Goal: Task Accomplishment & Management: Use online tool/utility

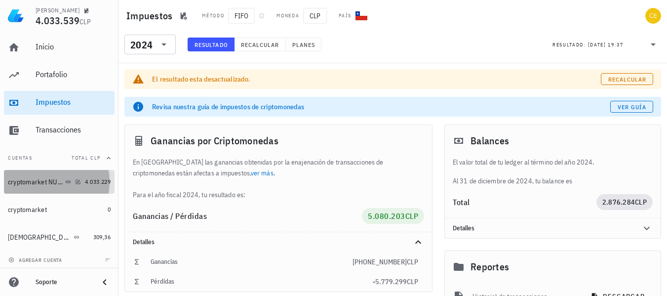
click at [45, 183] on div "cryptomarket NUEVA" at bounding box center [35, 182] width 55 height 8
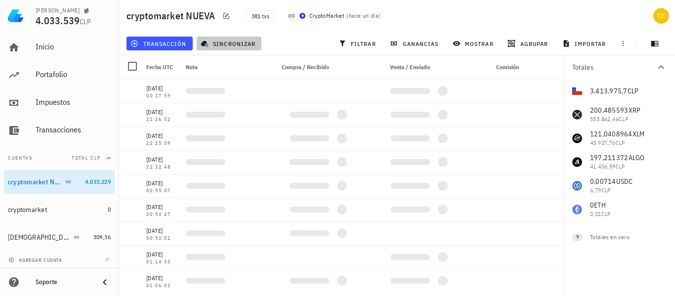
click at [223, 45] on span "sincronizar" at bounding box center [229, 44] width 53 height 8
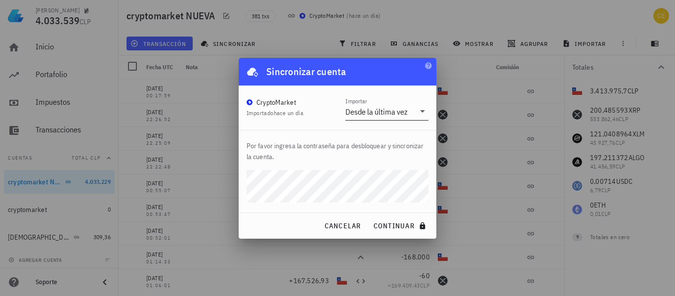
click at [422, 110] on icon at bounding box center [422, 111] width 5 height 2
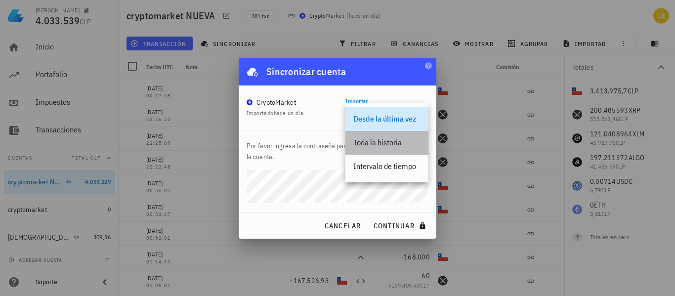
click at [387, 140] on div "Toda la historia" at bounding box center [386, 142] width 67 height 9
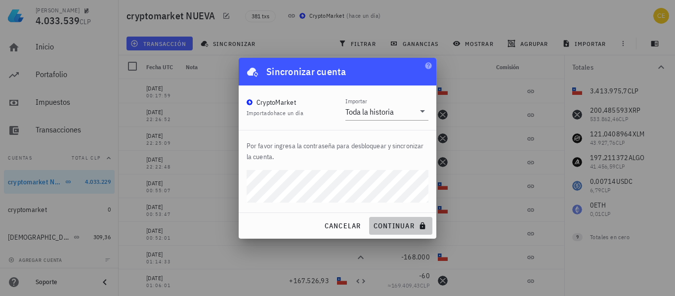
click at [385, 223] on span "continuar" at bounding box center [400, 225] width 55 height 9
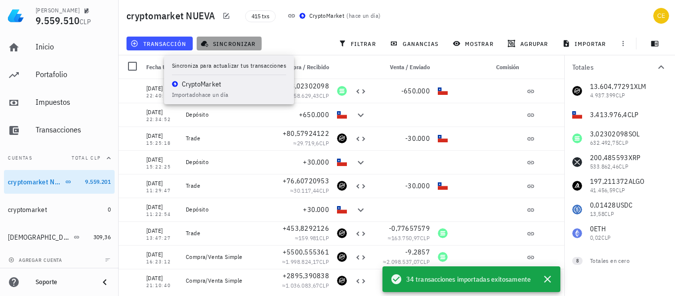
click at [228, 45] on span "sincronizar" at bounding box center [229, 44] width 53 height 8
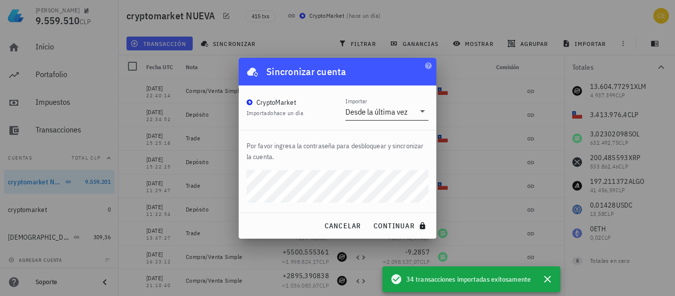
click at [423, 118] on div "Importar Desde la última vez" at bounding box center [386, 111] width 83 height 17
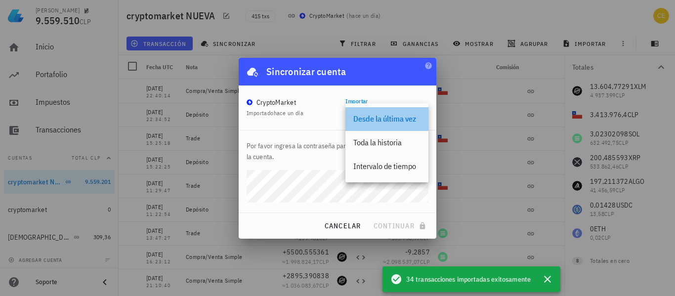
click at [384, 120] on div "Desde la última vez" at bounding box center [386, 118] width 67 height 9
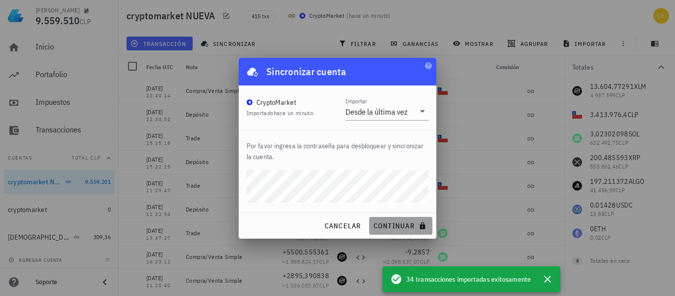
click at [410, 226] on span "continuar" at bounding box center [400, 225] width 55 height 9
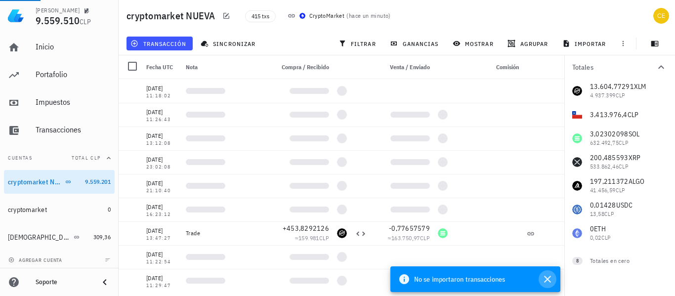
click at [547, 280] on icon "button" at bounding box center [547, 279] width 7 height 7
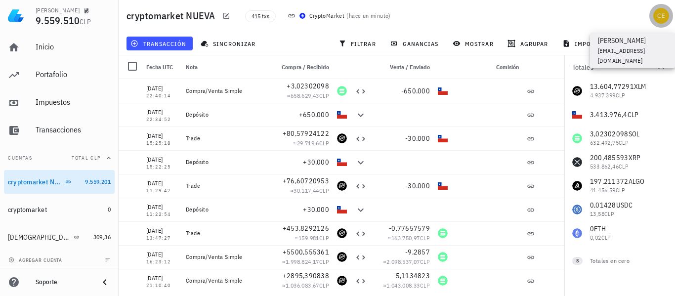
click at [660, 13] on div "avatar" at bounding box center [661, 16] width 16 height 16
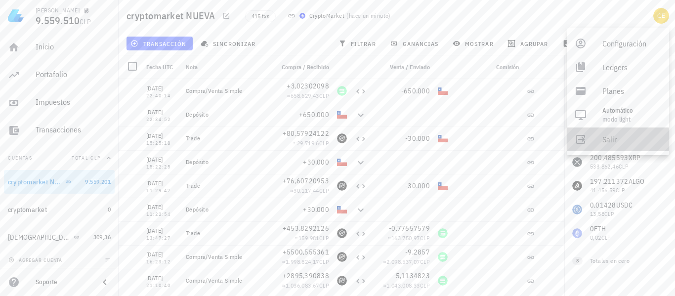
click at [609, 140] on div "Salir" at bounding box center [631, 139] width 59 height 20
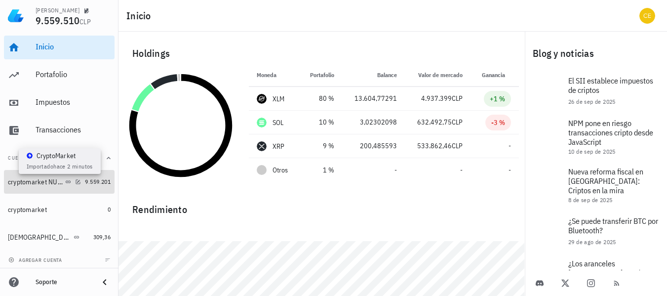
click at [66, 182] on icon at bounding box center [68, 181] width 5 height 2
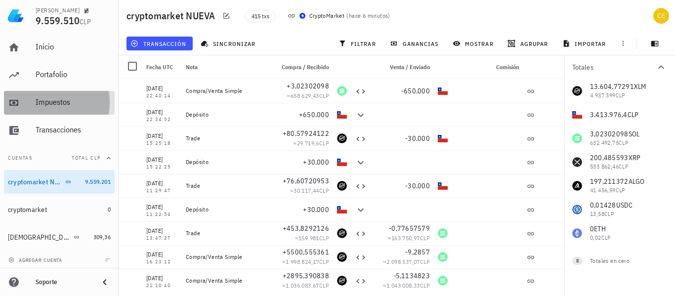
click at [61, 99] on div "Impuestos" at bounding box center [73, 101] width 75 height 9
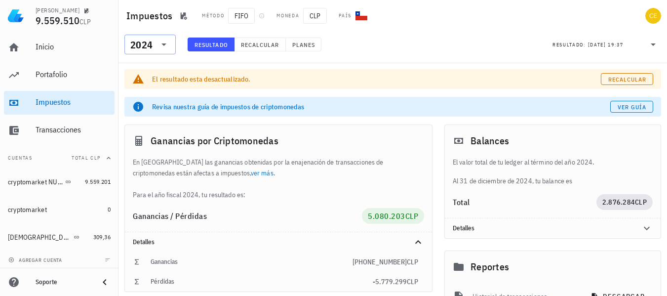
click at [164, 43] on icon at bounding box center [164, 45] width 12 height 12
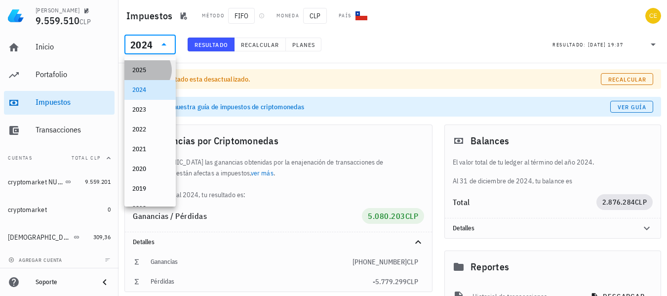
click at [154, 71] on div "2025" at bounding box center [150, 70] width 36 height 8
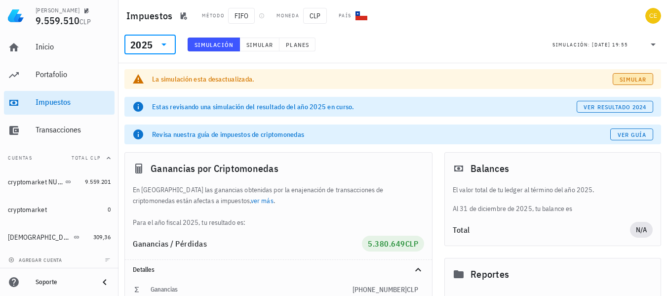
click at [626, 76] on span "Simular" at bounding box center [633, 79] width 28 height 7
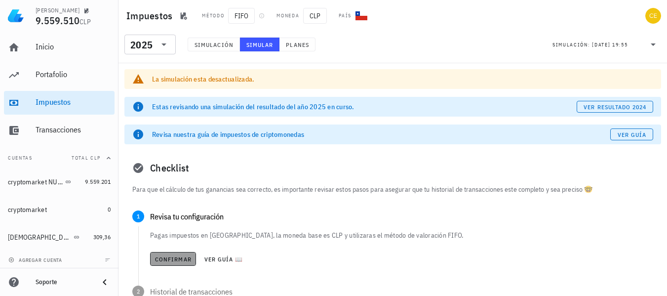
click at [176, 255] on span "Confirmar" at bounding box center [173, 258] width 37 height 7
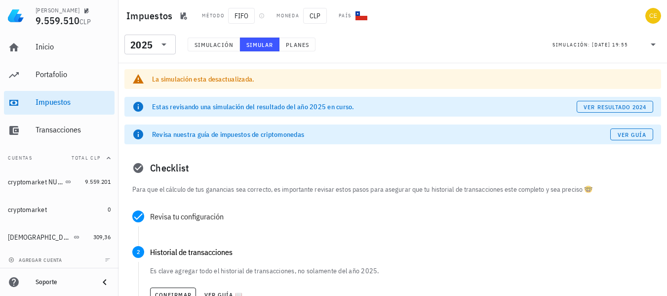
scroll to position [259, 0]
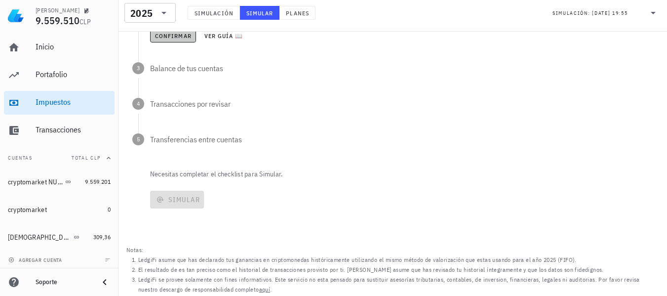
click at [176, 39] on span "Confirmar" at bounding box center [173, 35] width 37 height 7
click at [176, 39] on div "Revisa tu configuración Pagas impuestos en Chile, la moneda base es CLP y utili…" at bounding box center [392, 75] width 537 height 186
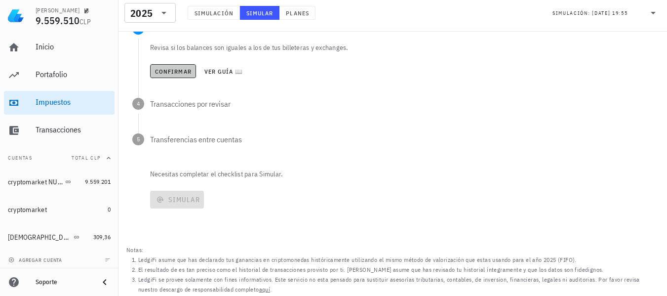
click at [178, 75] on span "Confirmar" at bounding box center [173, 71] width 37 height 7
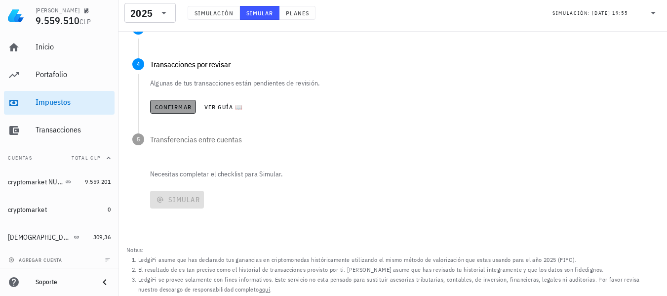
click at [177, 104] on span "Confirmar" at bounding box center [173, 106] width 37 height 7
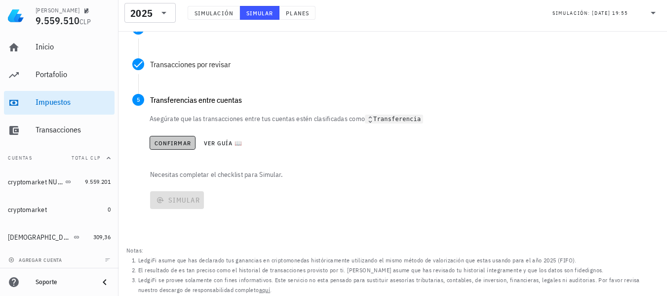
click at [179, 138] on button "Confirmar" at bounding box center [173, 143] width 46 height 14
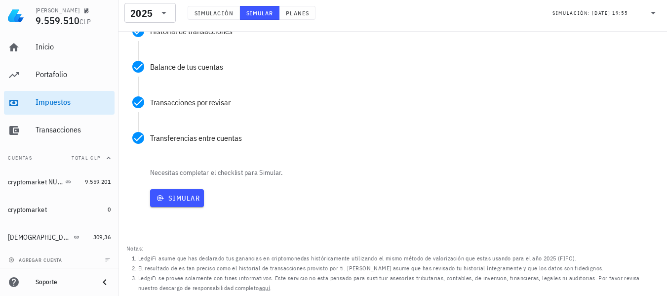
scroll to position [221, 0]
click at [178, 194] on span "Simular" at bounding box center [177, 198] width 46 height 9
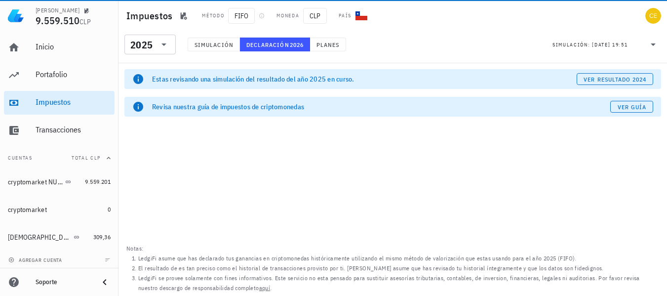
click at [667, 54] on html "celso oyarzun velazco 9.559.510 CLP Inicio Portafolio Impuestos Transacciones C…" at bounding box center [333, 148] width 667 height 296
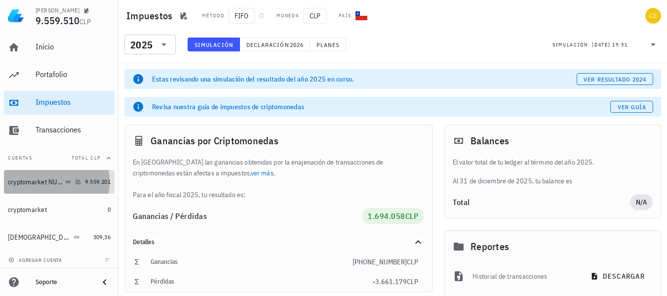
click at [19, 184] on div "cryptomarket NUEVA" at bounding box center [35, 182] width 55 height 8
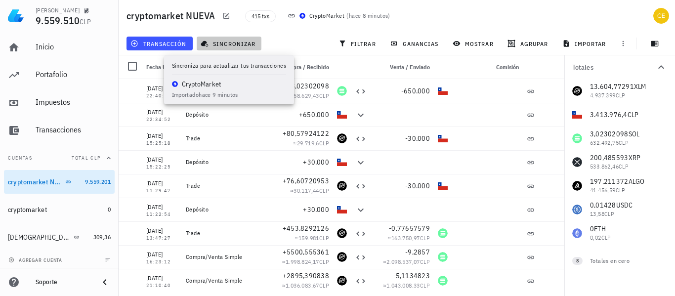
click at [240, 47] on button "sincronizar" at bounding box center [229, 44] width 65 height 14
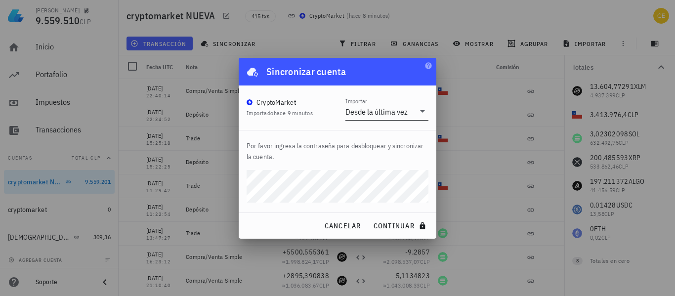
click at [424, 113] on icon at bounding box center [422, 111] width 12 height 12
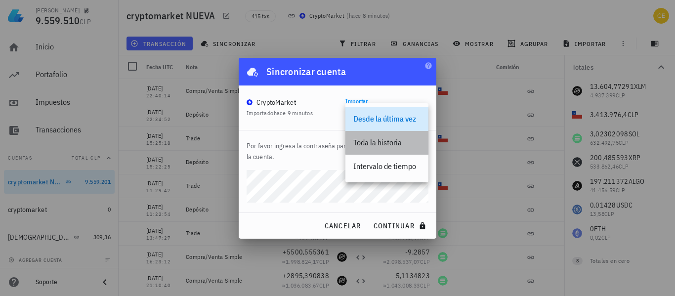
click at [390, 141] on div "Toda la historia" at bounding box center [386, 142] width 67 height 9
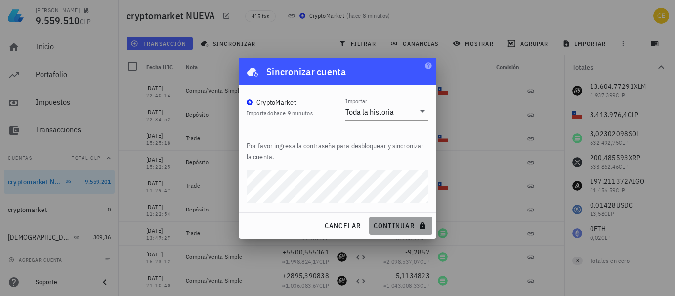
click at [378, 225] on span "continuar" at bounding box center [400, 225] width 55 height 9
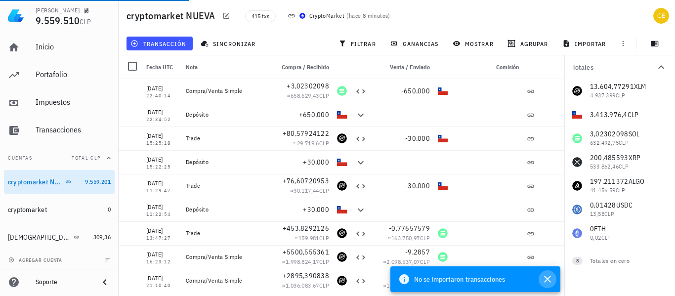
click at [547, 282] on icon "button" at bounding box center [547, 279] width 12 height 12
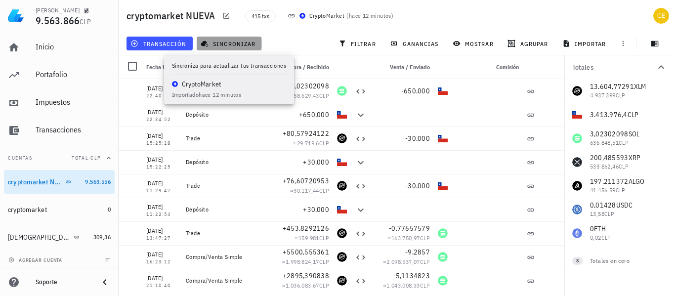
click at [212, 45] on span "sincronizar" at bounding box center [229, 44] width 53 height 8
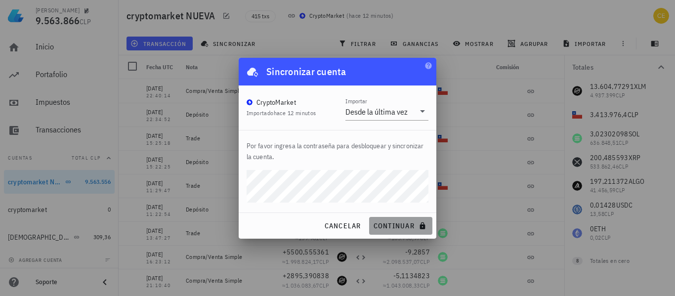
click at [377, 231] on button "continuar" at bounding box center [400, 226] width 63 height 18
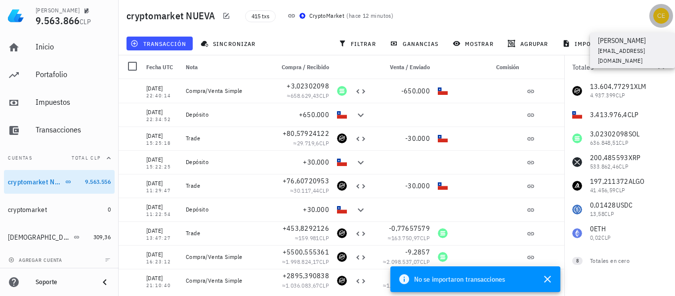
click at [661, 4] on button "button" at bounding box center [661, 16] width 24 height 24
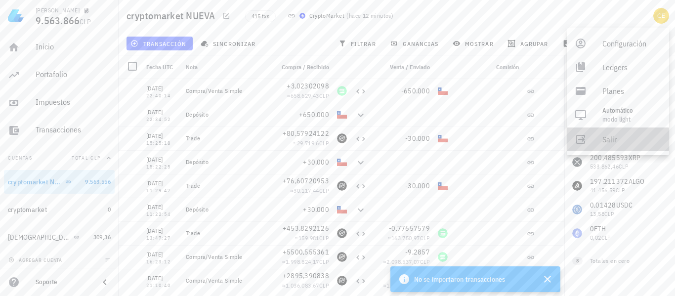
click at [609, 140] on div "Salir" at bounding box center [631, 139] width 59 height 20
